Goal: Contribute content: Add original content to the website for others to see

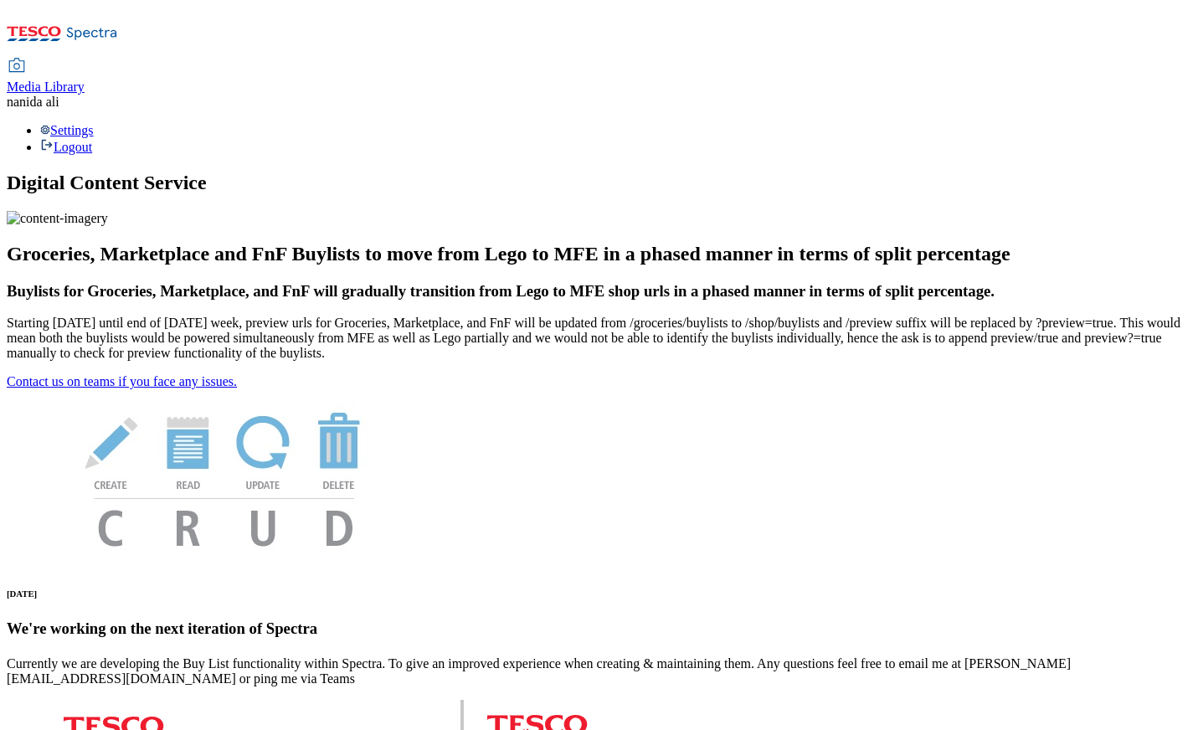
click at [85, 80] on span "Media Library" at bounding box center [46, 87] width 78 height 14
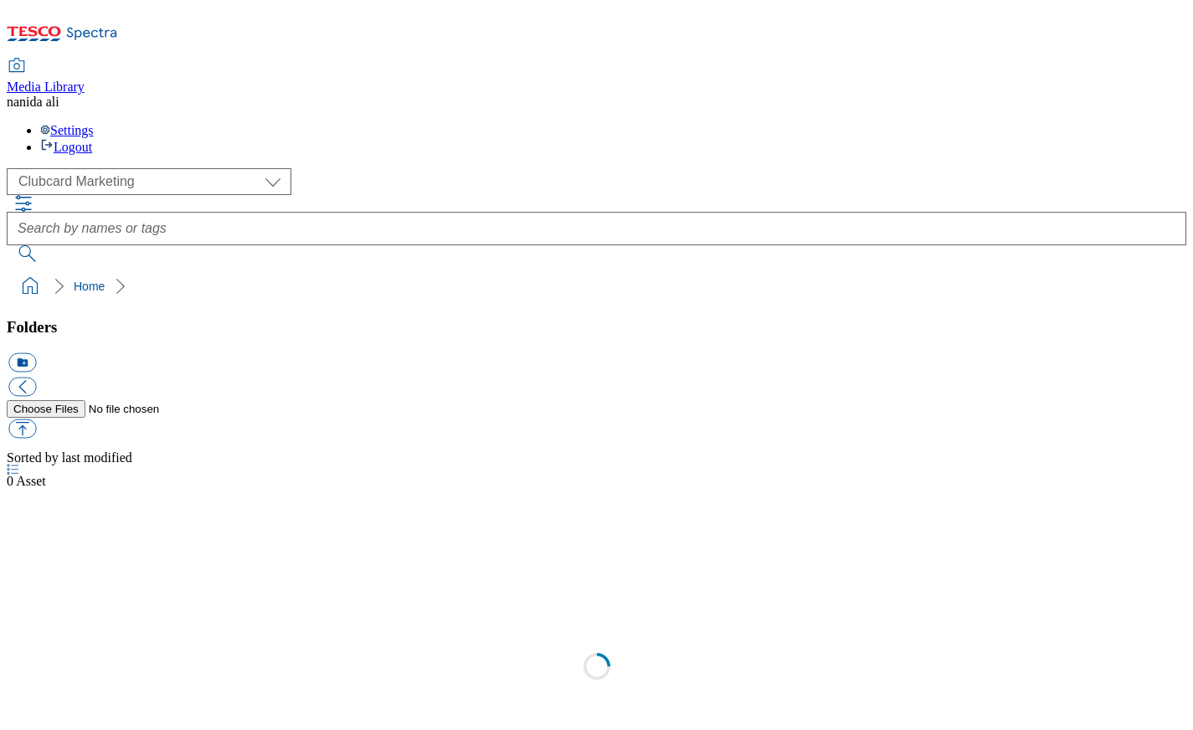
scroll to position [2, 0]
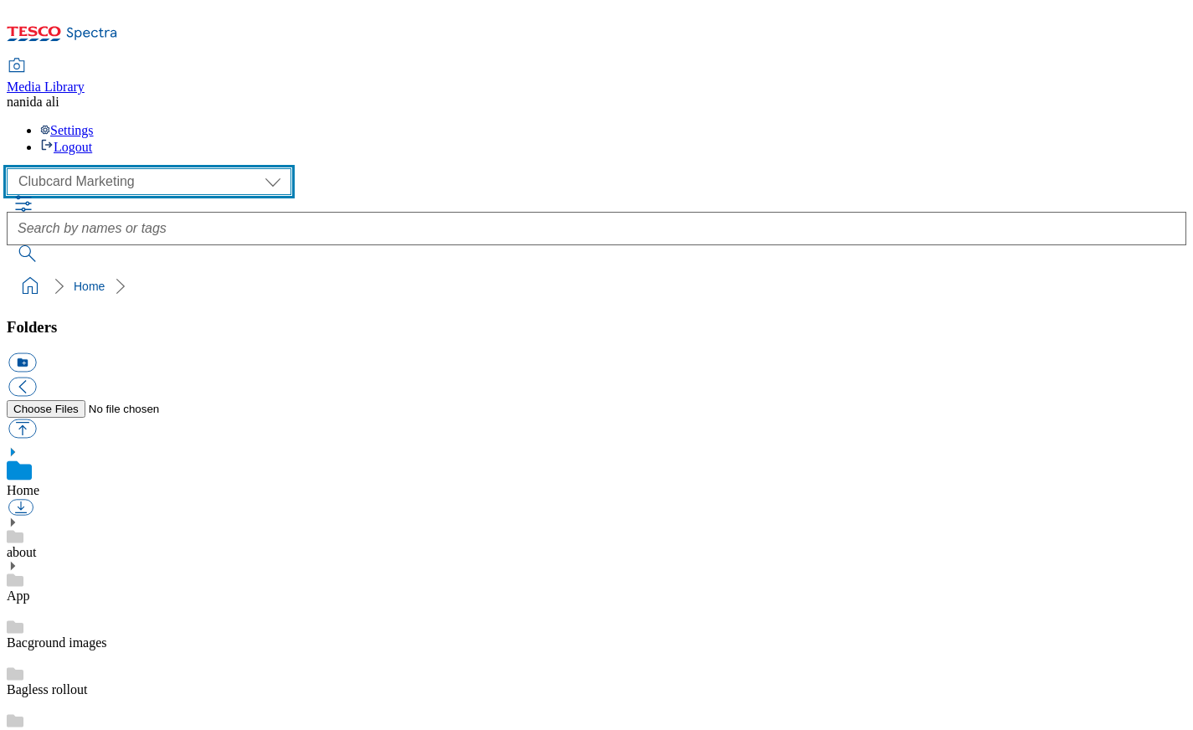
click at [116, 168] on select "Clubcard Marketing Dotcom UK Email Marketing GHS Marketing UK GHS Product UK GH…" at bounding box center [149, 181] width 285 height 27
select select "flare-ghs-mktg"
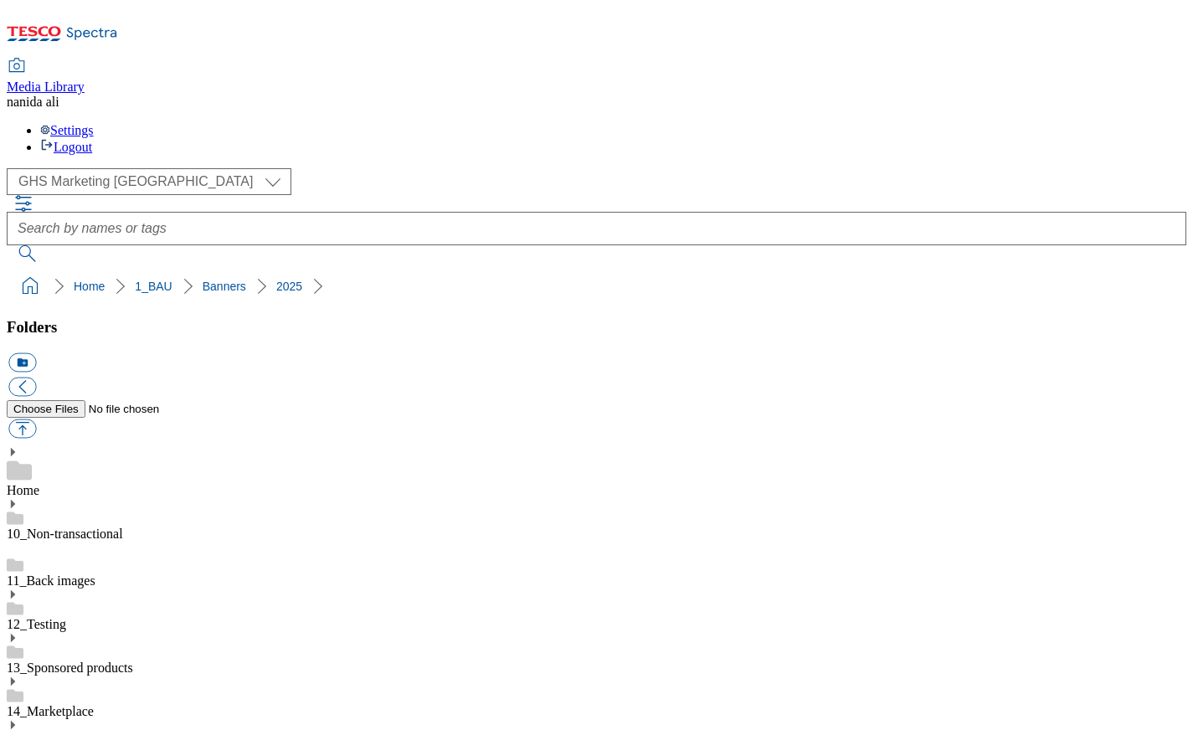
scroll to position [648, 0]
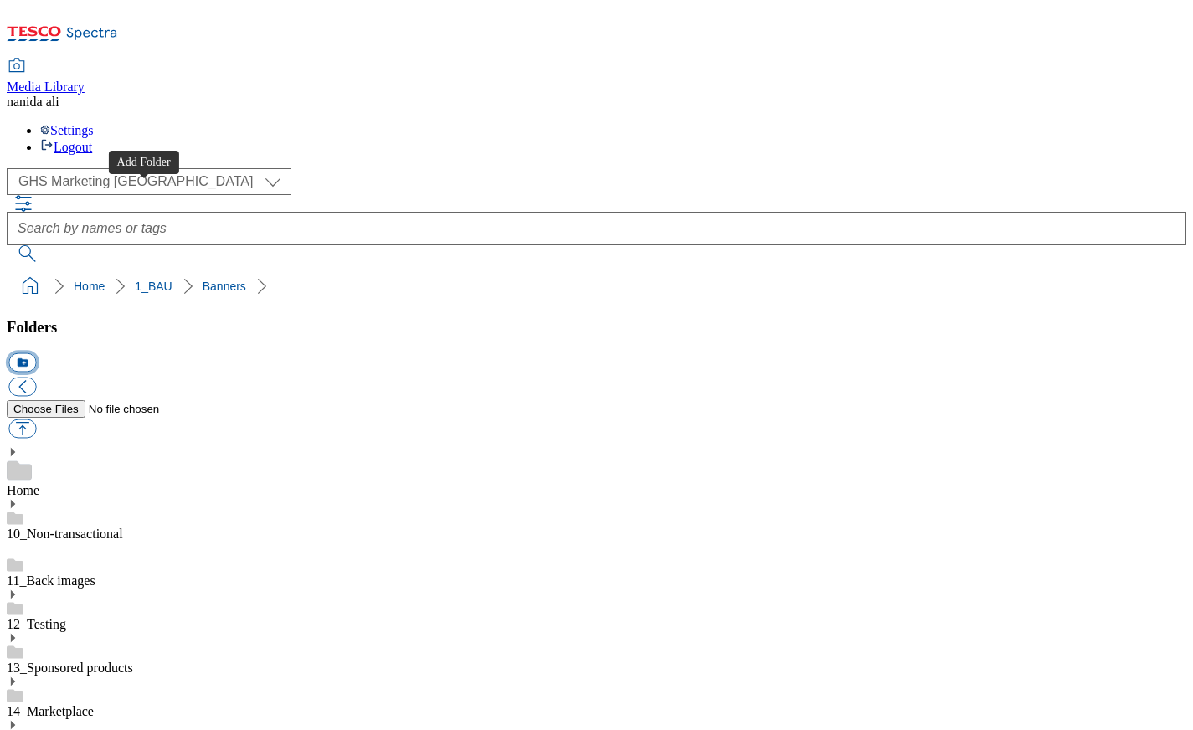
click at [36, 353] on button "icon_new_folder" at bounding box center [22, 362] width 28 height 19
paste input "CC Cineworld DM search banner"
drag, startPoint x: 109, startPoint y: 248, endPoint x: 224, endPoint y: 251, distance: 115.6
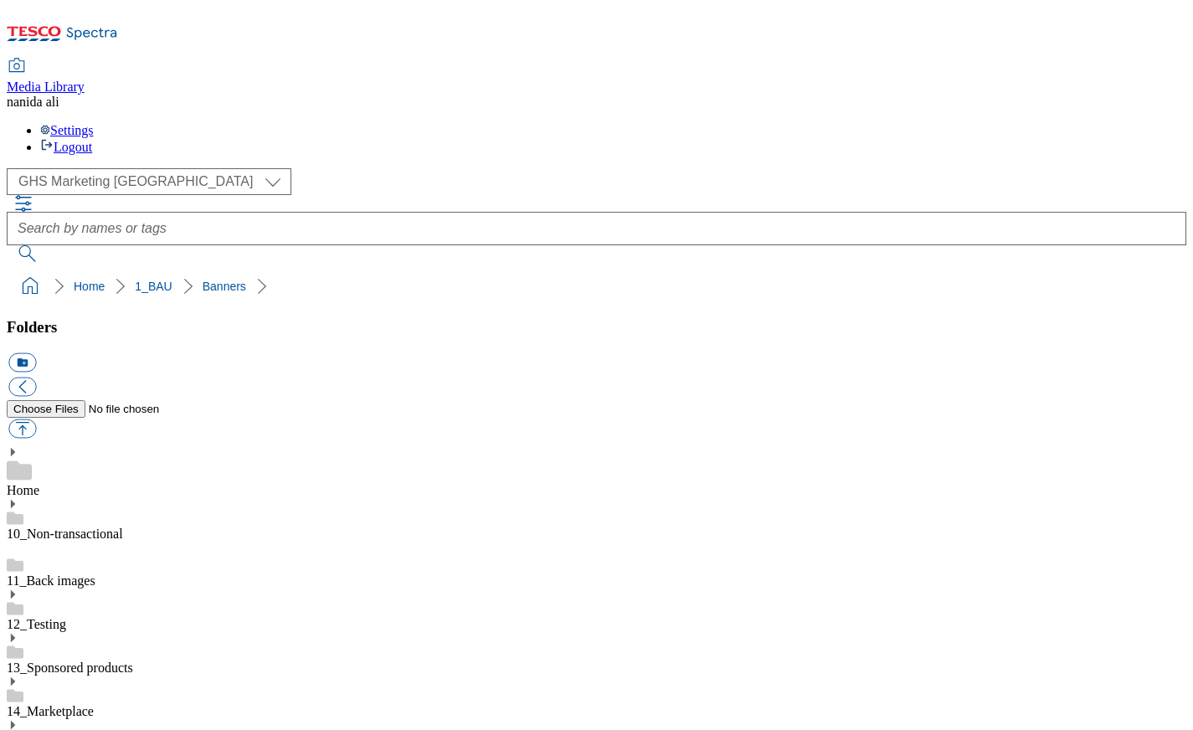
drag, startPoint x: 76, startPoint y: 248, endPoint x: 93, endPoint y: 250, distance: 16.8
drag, startPoint x: 183, startPoint y: 248, endPoint x: 158, endPoint y: 248, distance: 24.3
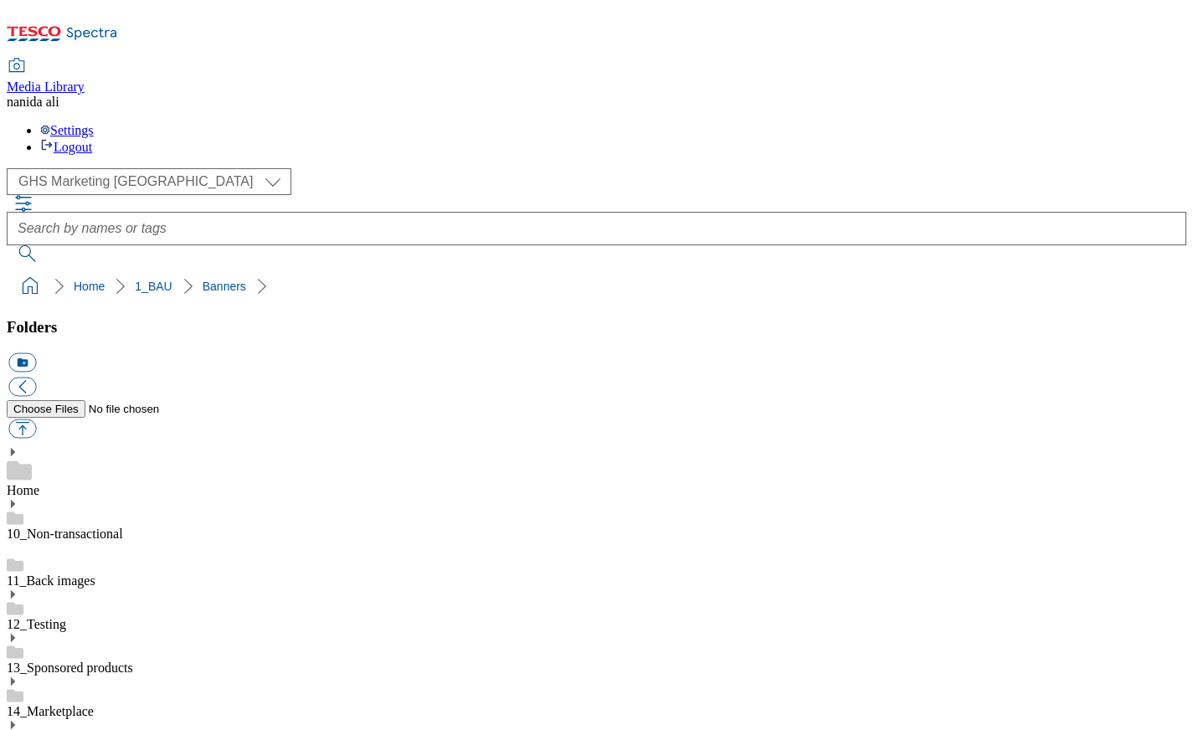
type input "2529-Cineworld-search banner"
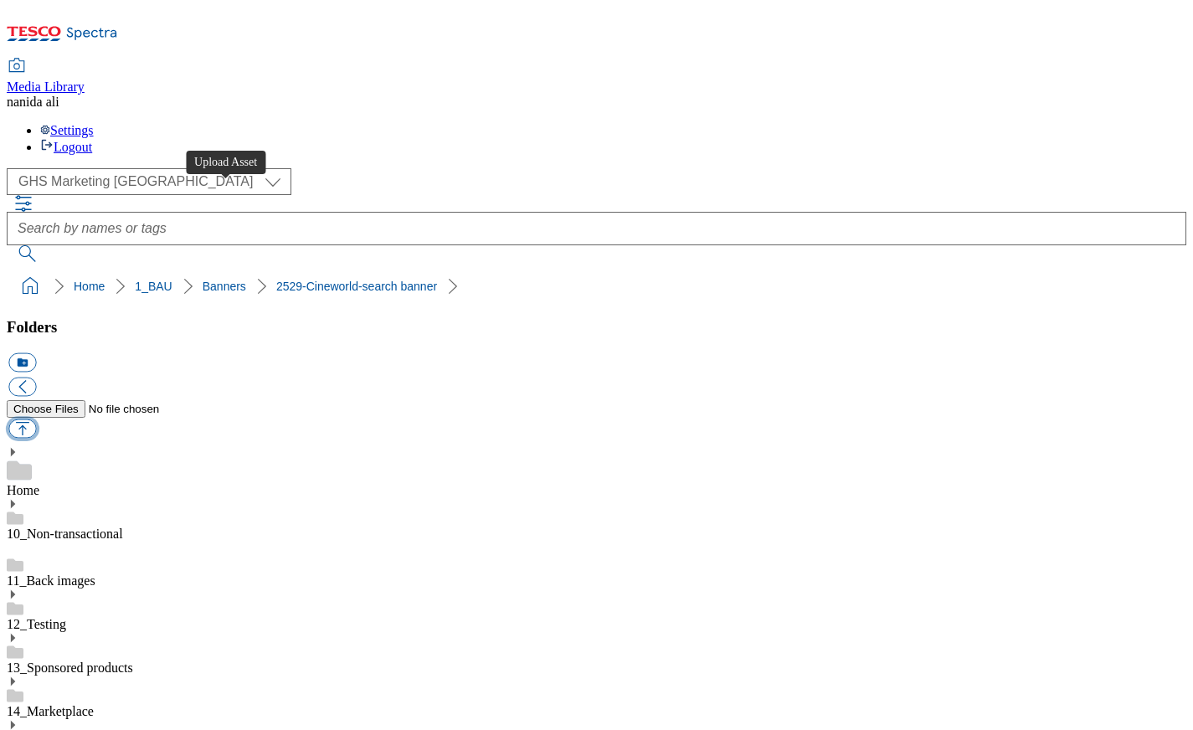
click at [36, 420] on button "button" at bounding box center [22, 429] width 28 height 19
type input "C:\fakepath\2525-GHS-FIbanner-650x200-CC Cineworld.jpg"
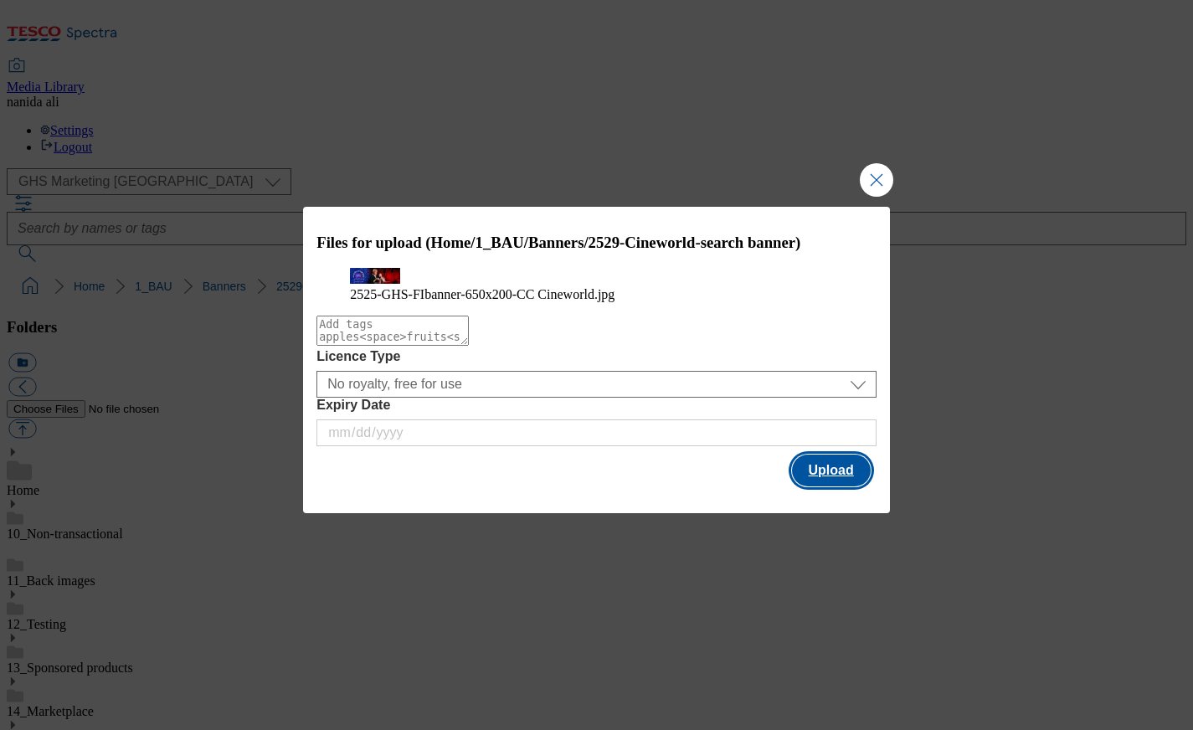
click at [826, 487] on button "Upload" at bounding box center [831, 471] width 79 height 32
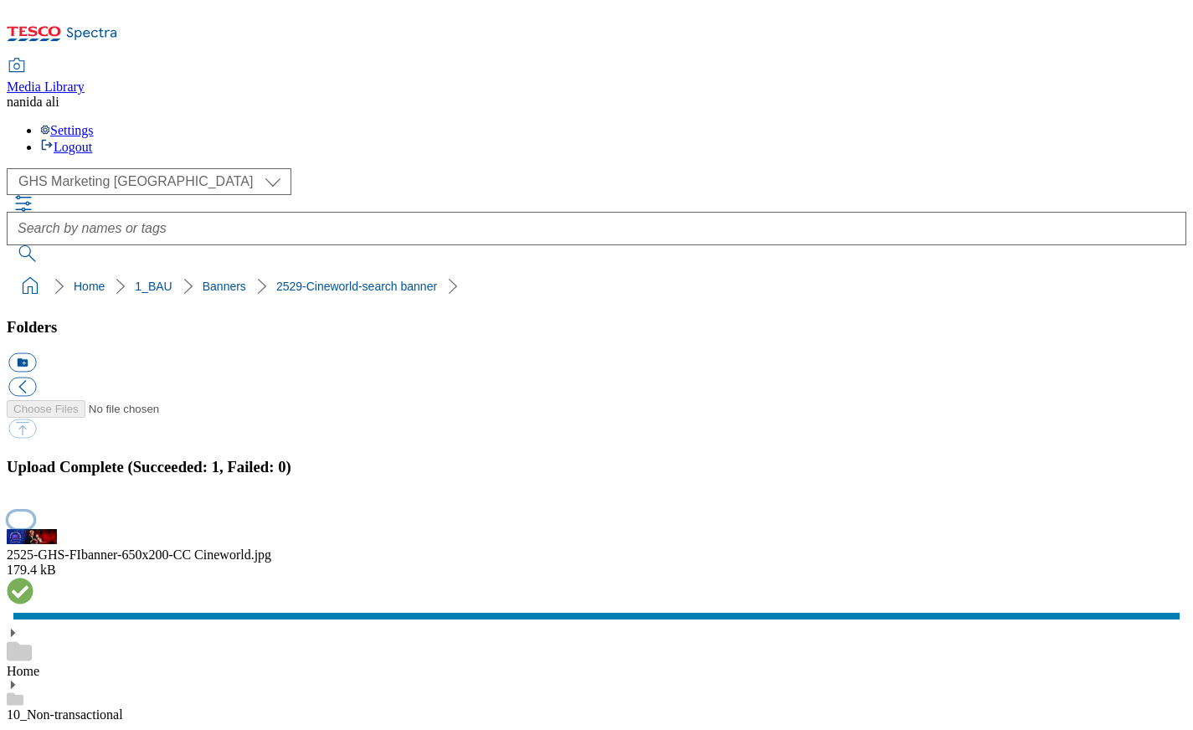
click at [33, 512] on button "button" at bounding box center [20, 520] width 25 height 16
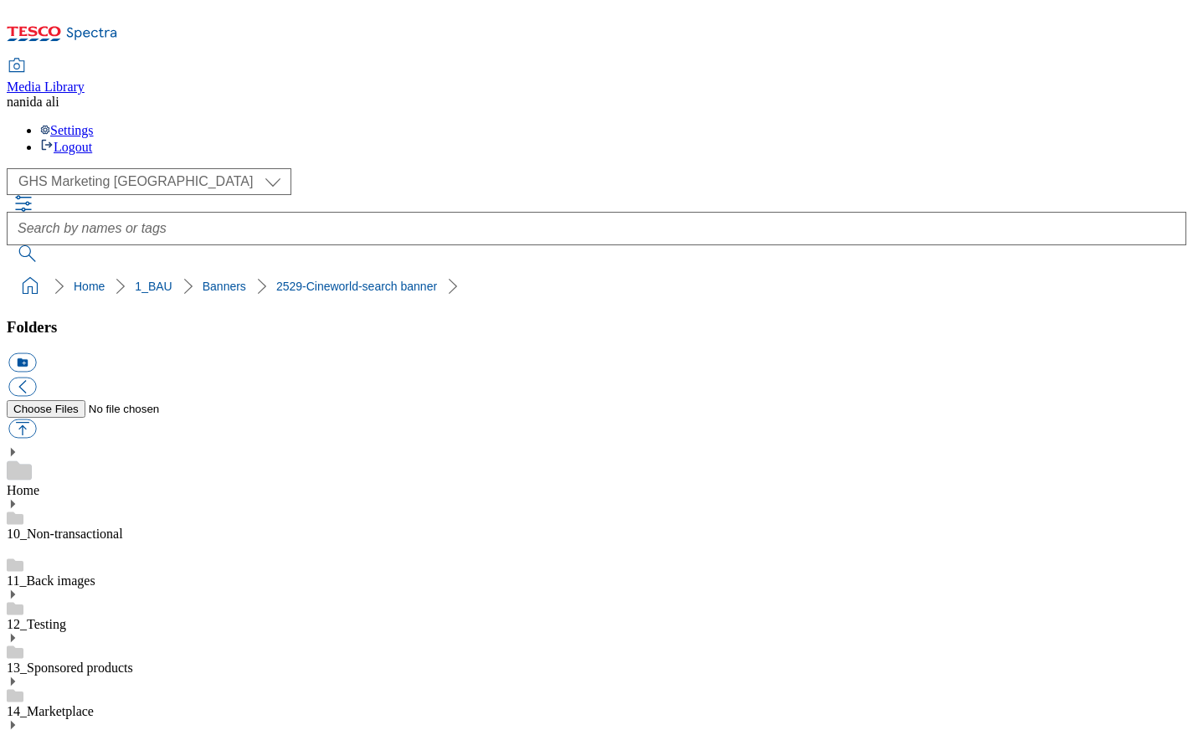
select select "flare-ghs-mktg"
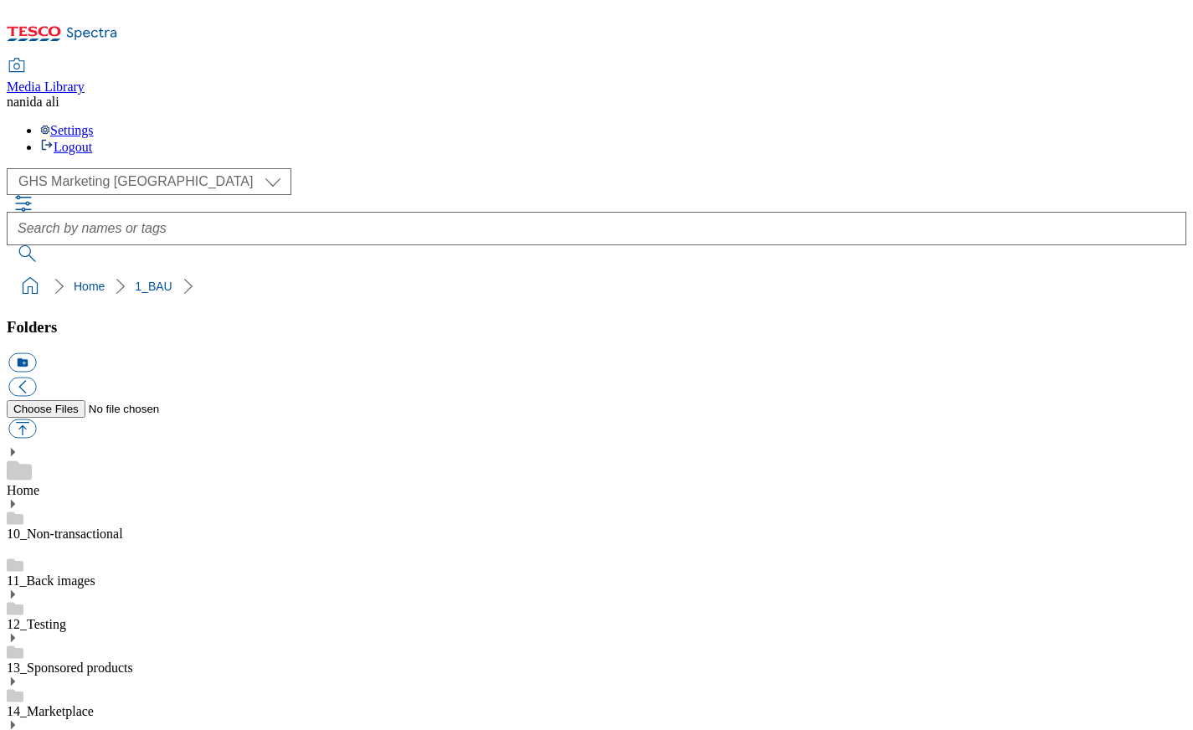
scroll to position [574, 0]
drag, startPoint x: 136, startPoint y: 553, endPoint x: 138, endPoint y: 494, distance: 58.7
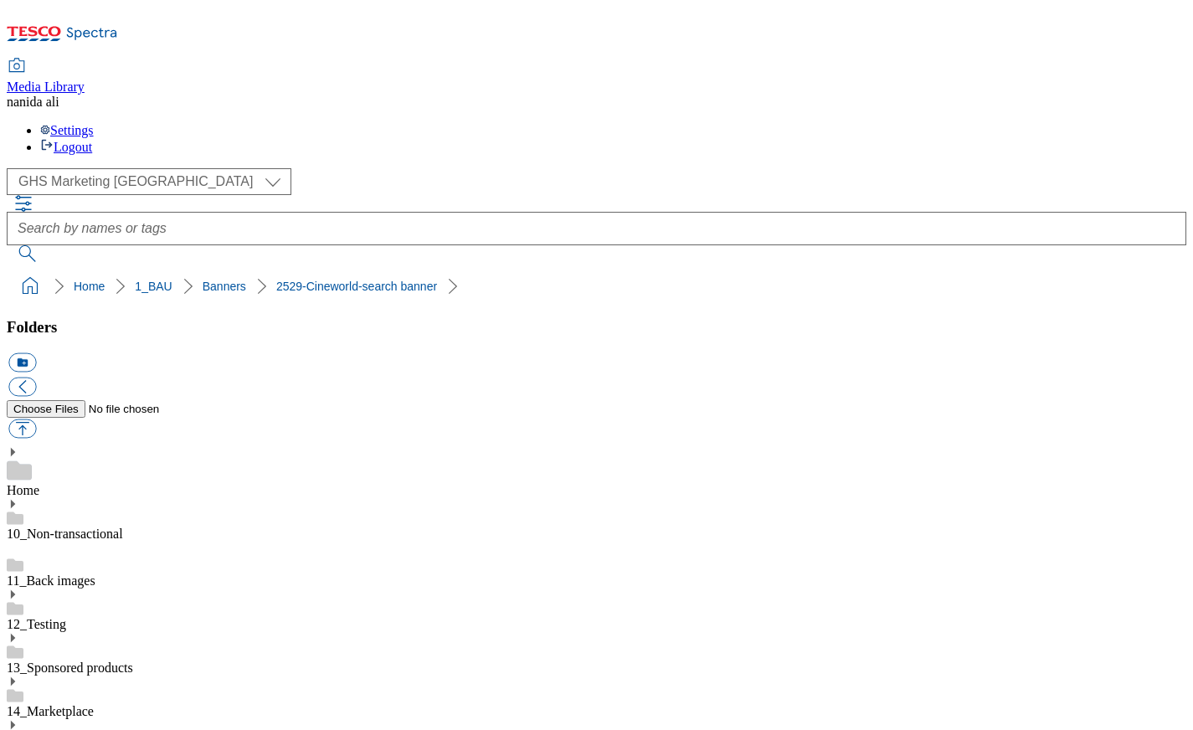
drag, startPoint x: 81, startPoint y: 556, endPoint x: 77, endPoint y: 532, distance: 24.6
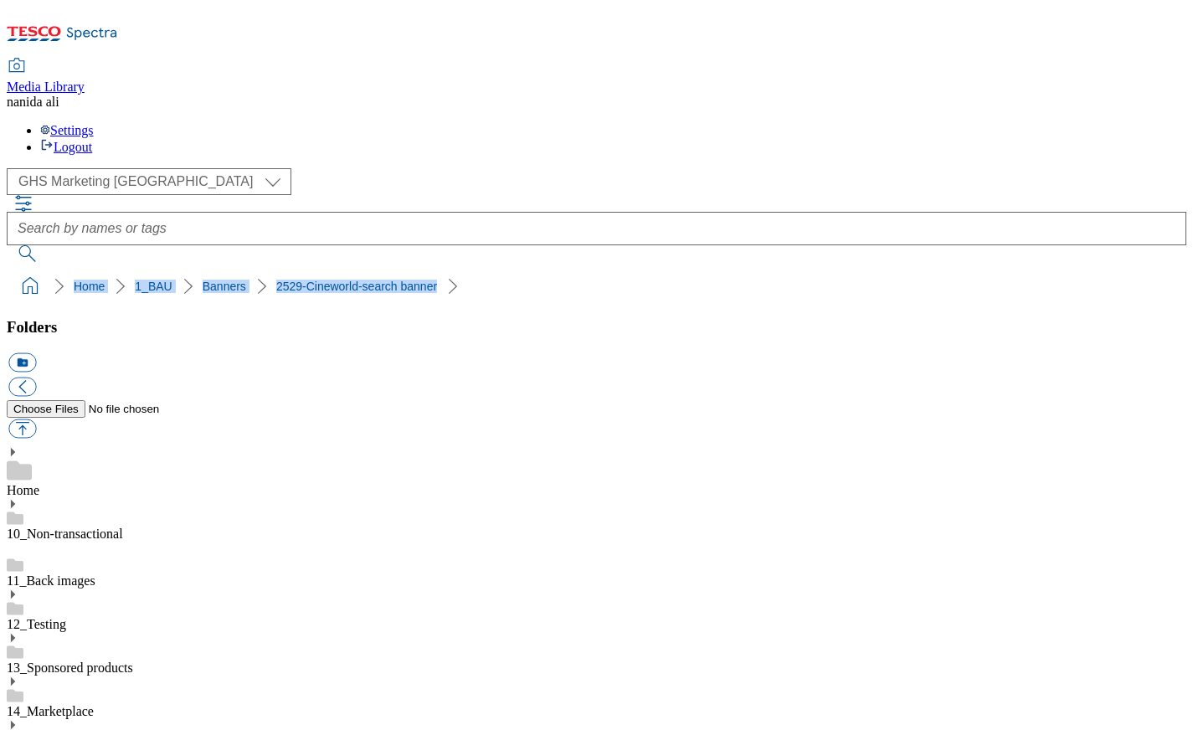
drag, startPoint x: 5, startPoint y: 138, endPoint x: 392, endPoint y: 152, distance: 387.2
click at [392, 168] on div "( optional ) Clubcard Marketing Dotcom [GEOGRAPHIC_DATA] Email Marketing GHS Ma…" at bounding box center [597, 235] width 1180 height 134
copy ol "Home 1_BAU Banners 2529-Cineworld-search banner"
